Goal: Information Seeking & Learning: Compare options

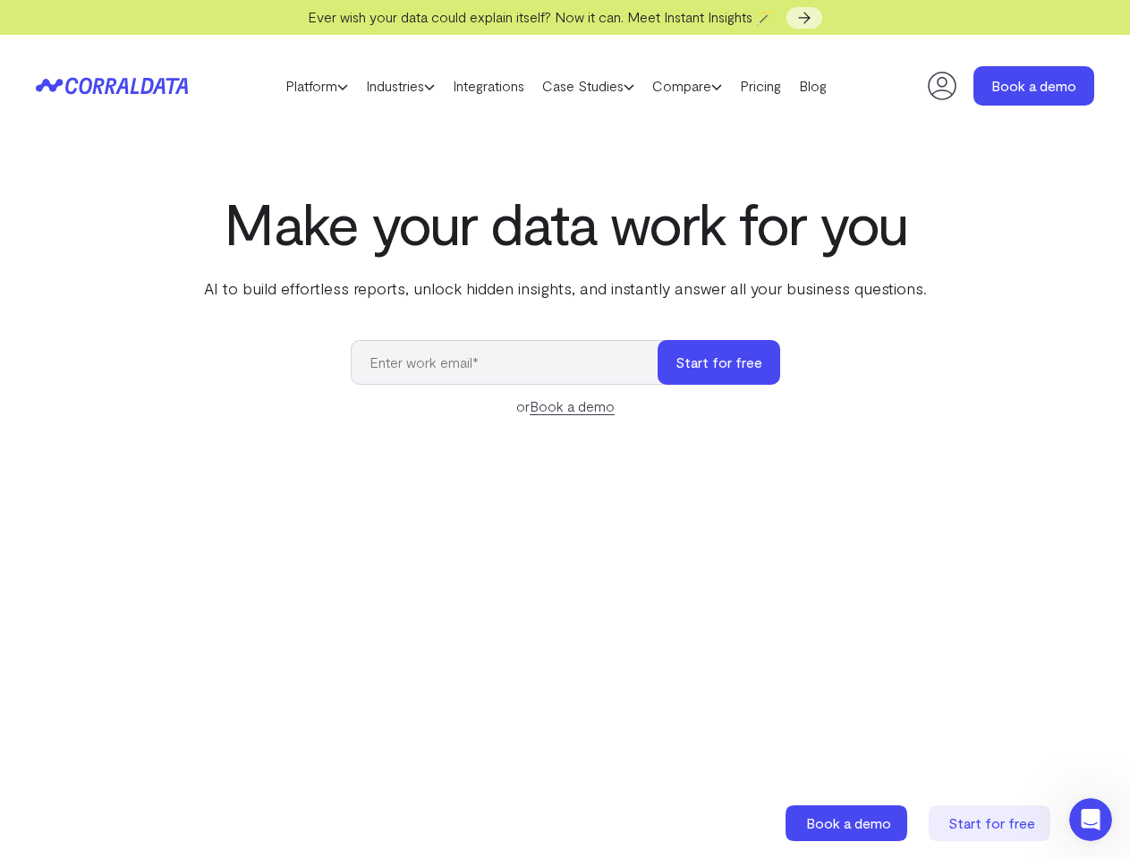
click at [299, 86] on link "Platform" at bounding box center [316, 85] width 81 height 27
click at [395, 86] on link "Industries" at bounding box center [400, 85] width 87 height 27
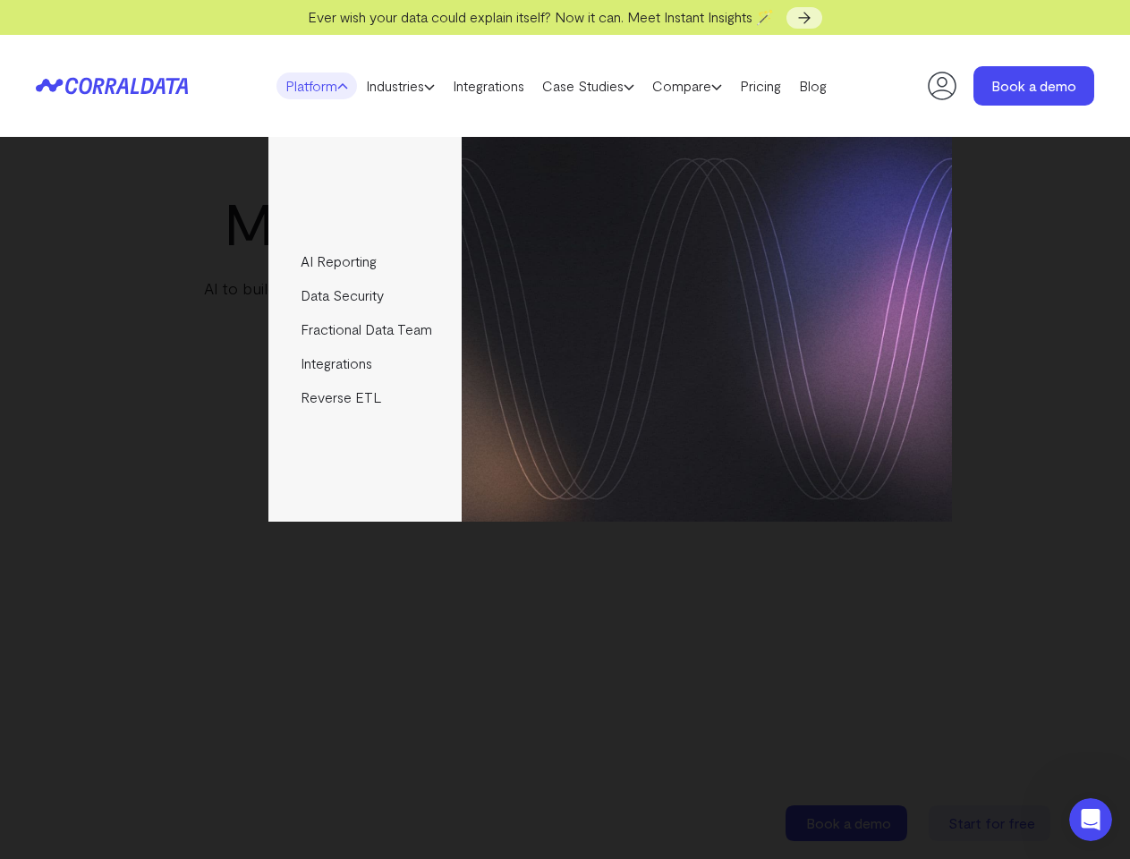
click at [606, 86] on link "Case Studies" at bounding box center [588, 85] width 110 height 27
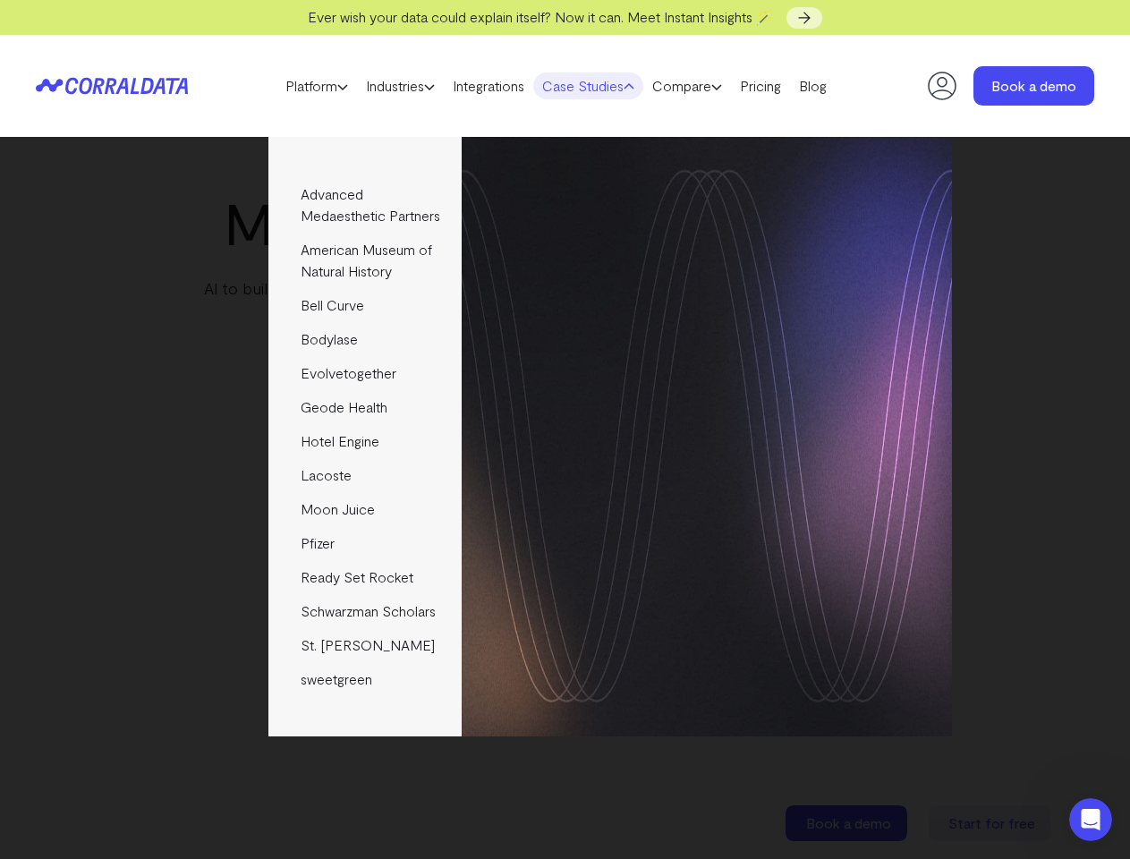
click at [716, 86] on link "Compare" at bounding box center [687, 85] width 88 height 27
click at [719, 362] on img at bounding box center [707, 329] width 490 height 385
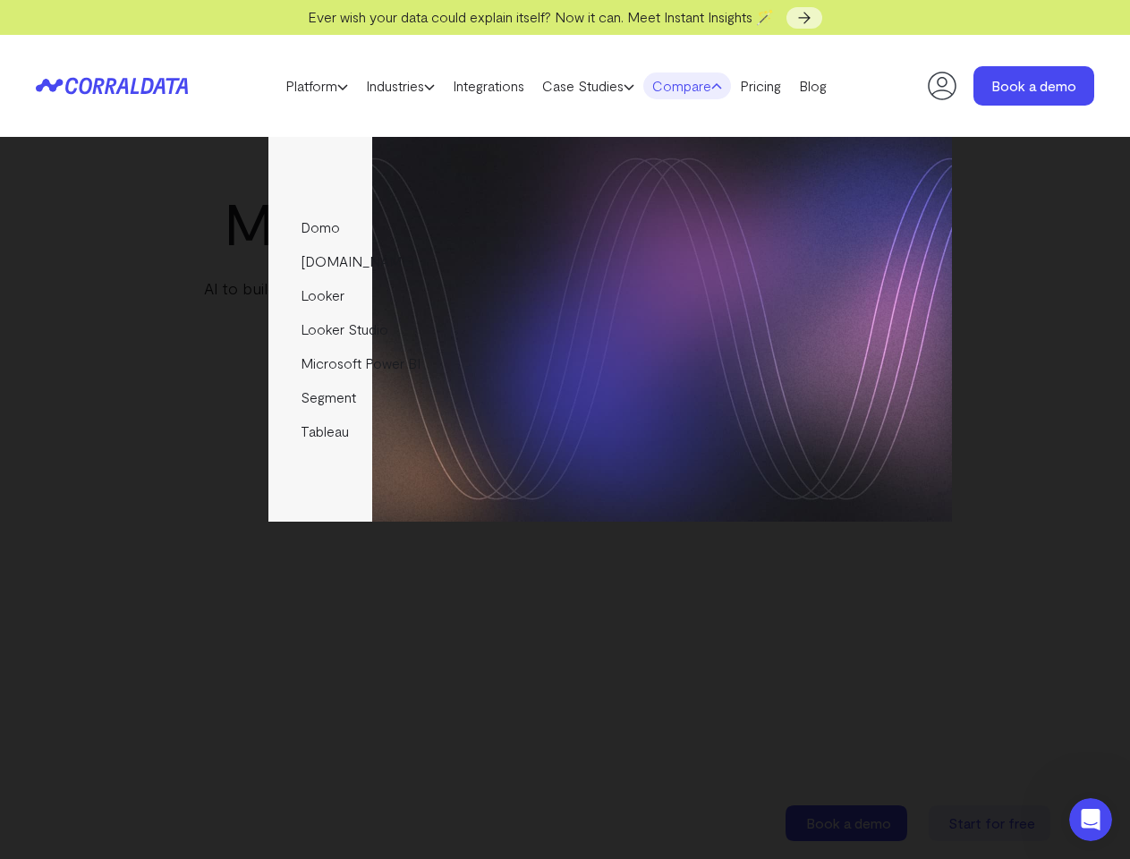
click at [1090, 819] on icon "Open Intercom Messenger" at bounding box center [1091, 820] width 30 height 30
